Goal: Task Accomplishment & Management: Complete application form

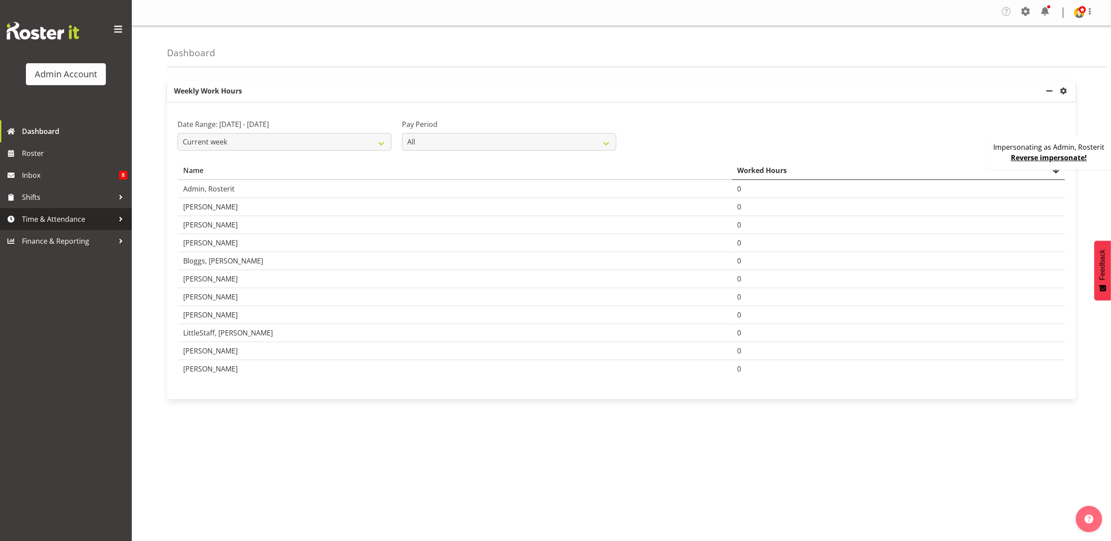
click at [85, 216] on span "Time & Attendance" at bounding box center [68, 219] width 92 height 13
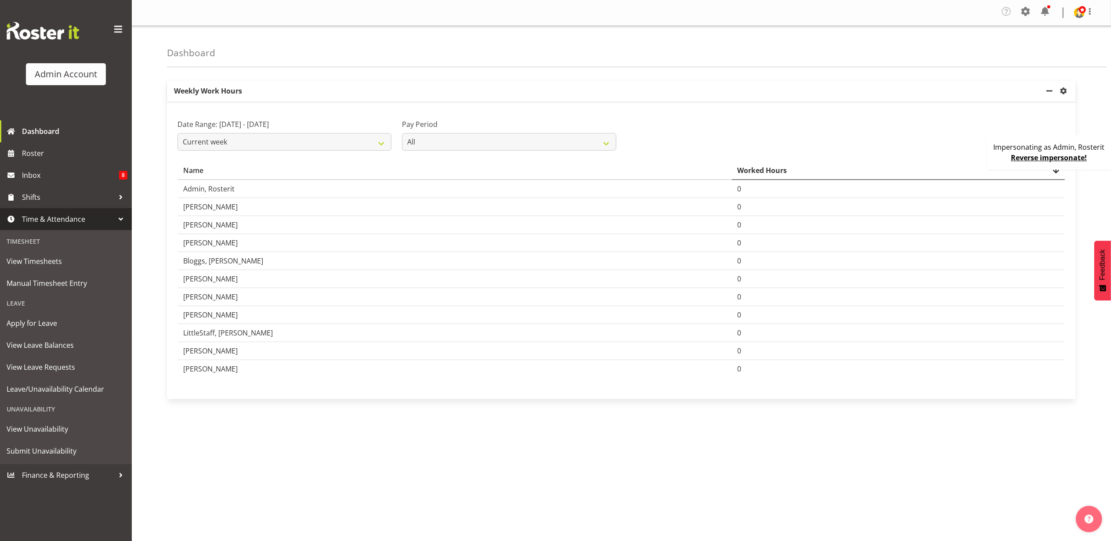
click at [90, 217] on span "Time & Attendance" at bounding box center [68, 219] width 92 height 13
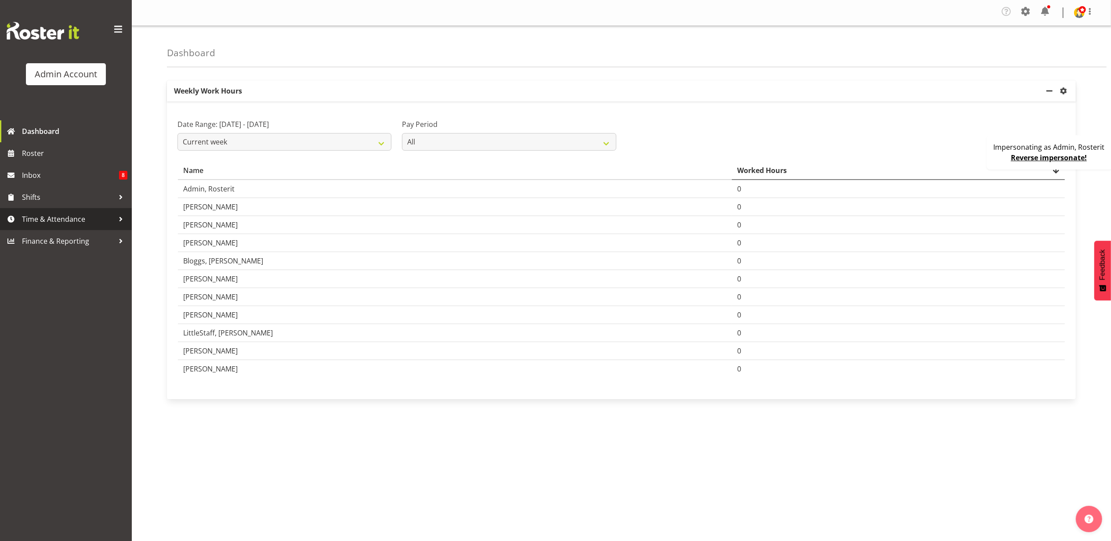
click at [105, 220] on span "Time & Attendance" at bounding box center [68, 219] width 92 height 13
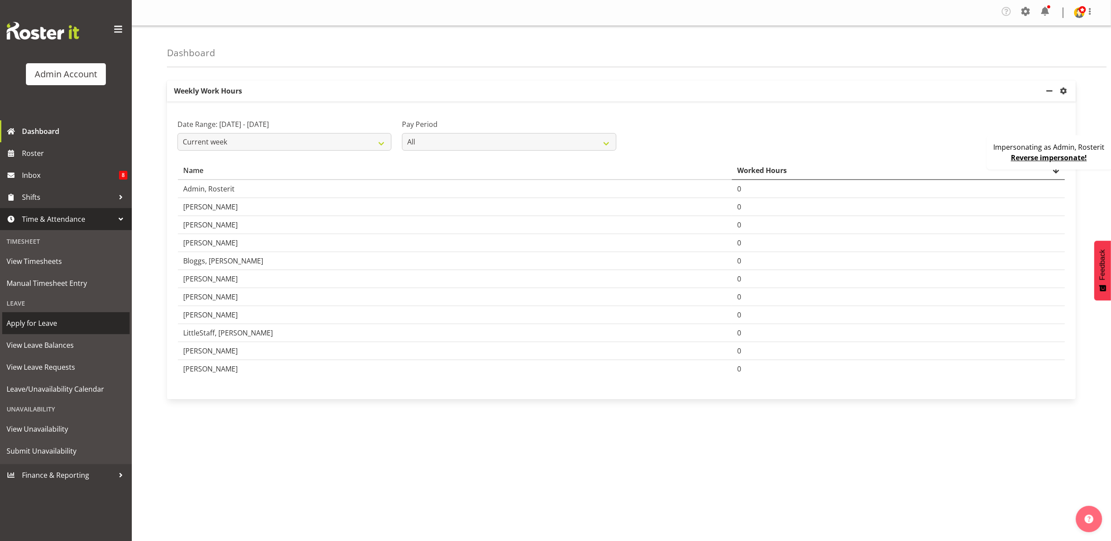
click at [56, 324] on span "Apply for Leave" at bounding box center [66, 323] width 119 height 13
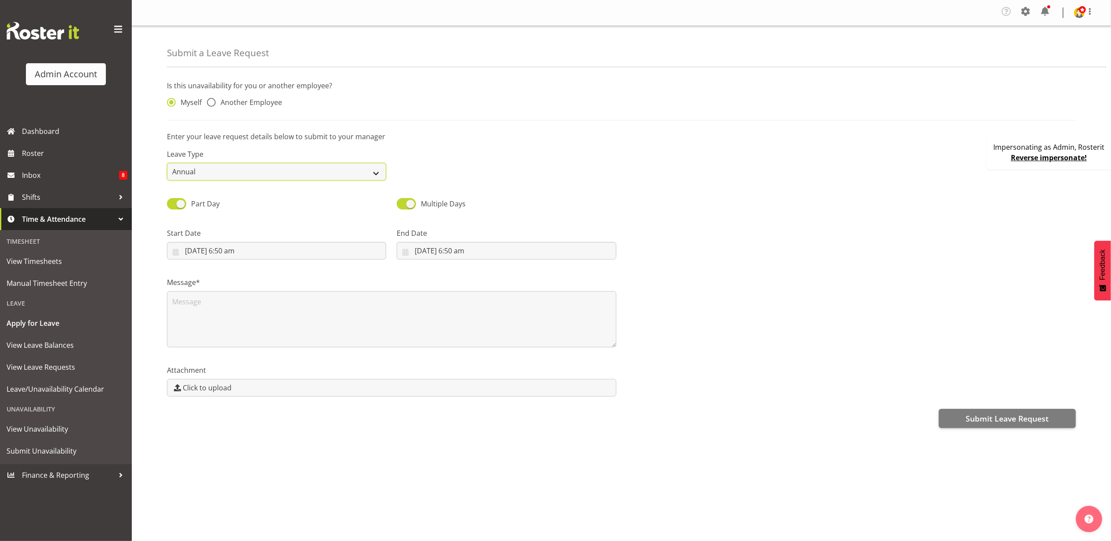
click at [191, 174] on select "Annual Sick Bereavement Domestic Violence Parental Jury Service Day In Lieu Oth…" at bounding box center [276, 172] width 219 height 18
click at [305, 171] on select "Annual Sick Bereavement Domestic Violence Parental Jury Service Day In Lieu Oth…" at bounding box center [276, 172] width 219 height 18
click at [293, 164] on select "Annual Sick Bereavement Domestic Violence Parental Jury Service Day In Lieu Oth…" at bounding box center [276, 172] width 219 height 18
click at [276, 171] on select "Annual Sick Bereavement Domestic Violence Parental Jury Service Day In Lieu Oth…" at bounding box center [276, 172] width 219 height 18
click at [277, 170] on select "Annual Sick Bereavement Domestic Violence Parental Jury Service Day In Lieu Oth…" at bounding box center [276, 172] width 219 height 18
